Goal: Task Accomplishment & Management: Manage account settings

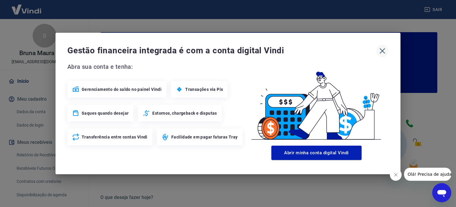
click at [381, 51] on icon "button" at bounding box center [383, 51] width 10 height 10
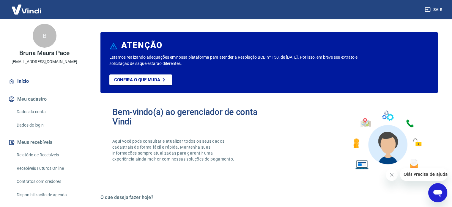
scroll to position [29, 0]
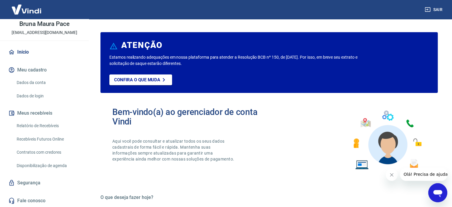
click at [39, 111] on button "Meus recebíveis" at bounding box center [44, 112] width 75 height 13
click at [33, 82] on link "Dados da conta" at bounding box center [47, 82] width 67 height 12
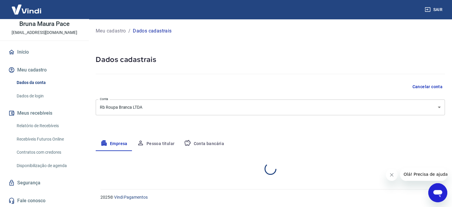
select select "SP"
select select "business"
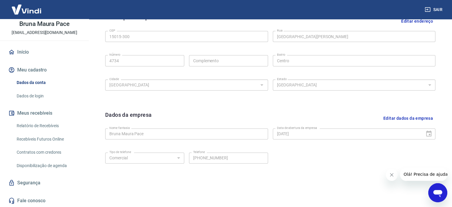
scroll to position [222, 0]
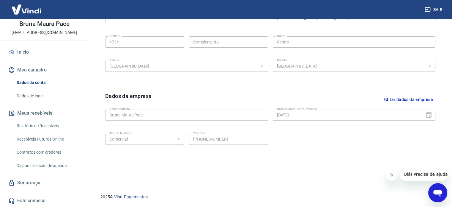
click at [20, 53] on link "Início" at bounding box center [44, 51] width 75 height 13
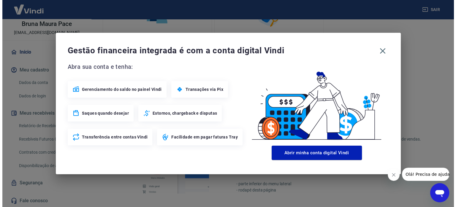
scroll to position [324, 0]
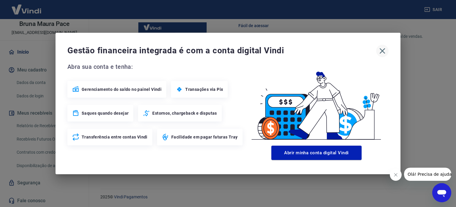
click at [385, 54] on icon "button" at bounding box center [383, 51] width 10 height 10
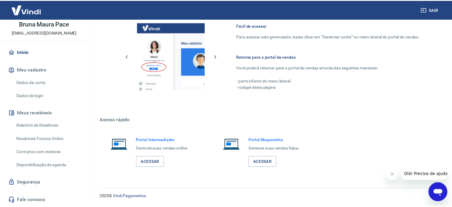
scroll to position [318, 0]
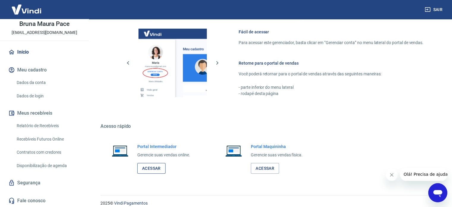
click at [160, 166] on link "Acessar" at bounding box center [151, 168] width 28 height 11
